Goal: Information Seeking & Learning: Find specific fact

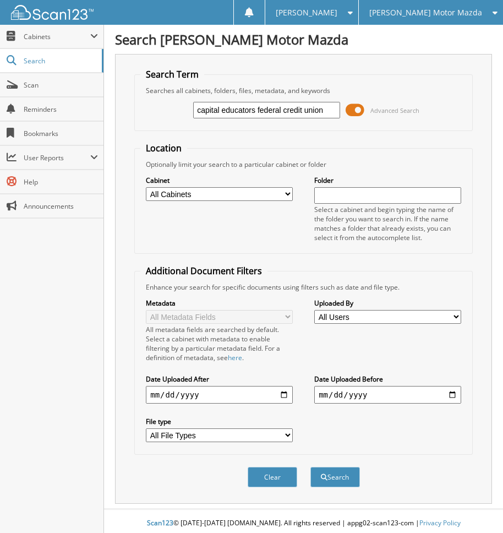
type input "capital educators federal credit union"
click at [311, 467] on button "Search" at bounding box center [336, 477] width 50 height 20
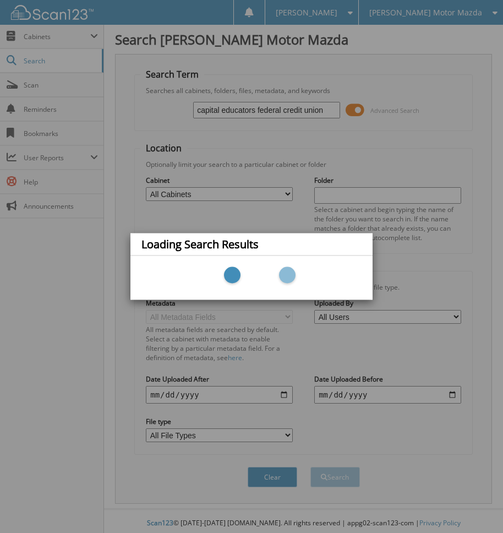
scroll to position [4, 0]
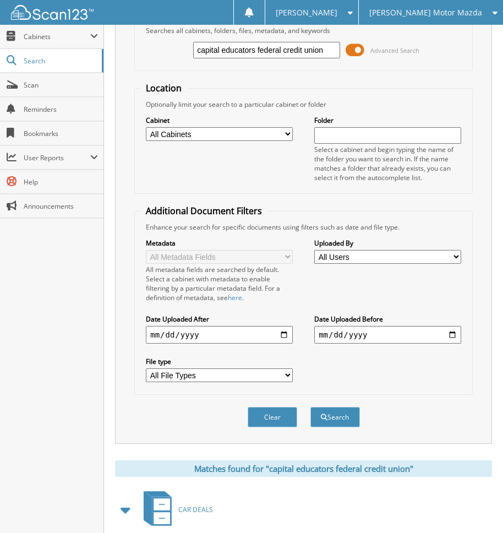
scroll to position [55, 0]
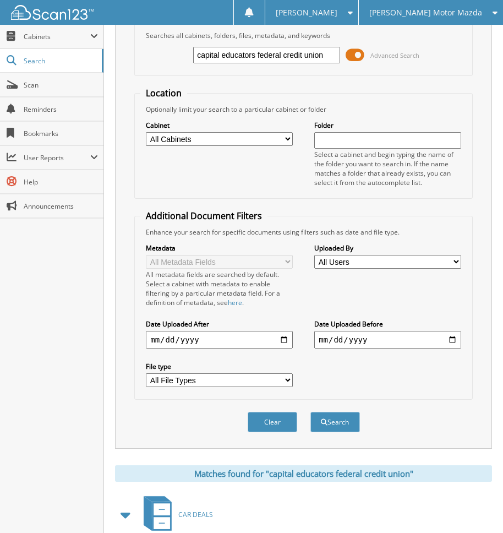
click at [268, 56] on input "capital educators federal credit union" at bounding box center [266, 55] width 147 height 17
type input "b58208"
click at [311, 412] on button "Search" at bounding box center [336, 422] width 50 height 20
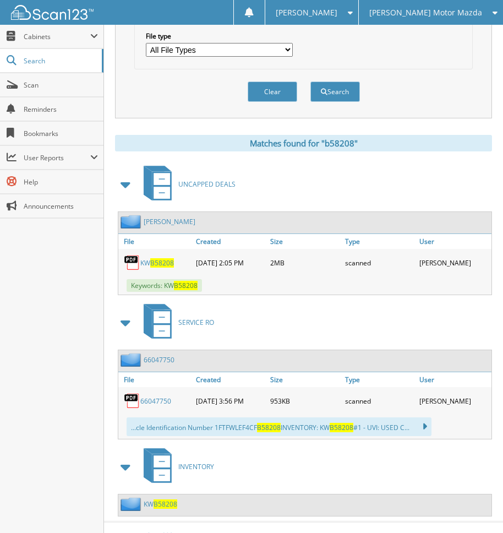
scroll to position [403, 0]
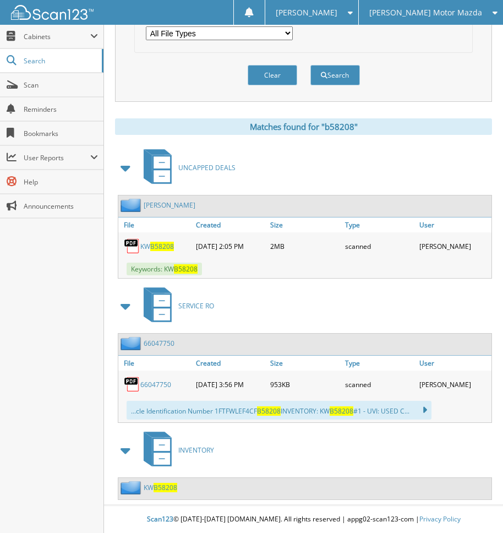
click at [159, 491] on span "B58208" at bounding box center [166, 487] width 24 height 9
